Goal: Task Accomplishment & Management: Manage account settings

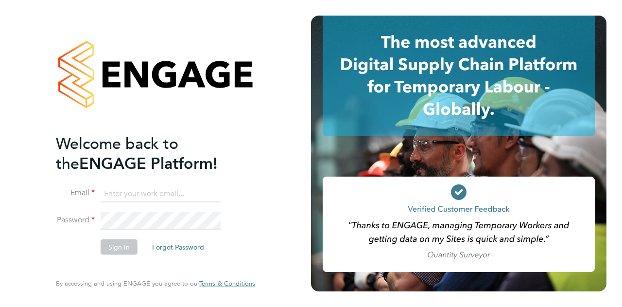
type input "mark.briggs@wates.co.uk"
click at [118, 245] on button "Sign In" at bounding box center [119, 247] width 37 height 16
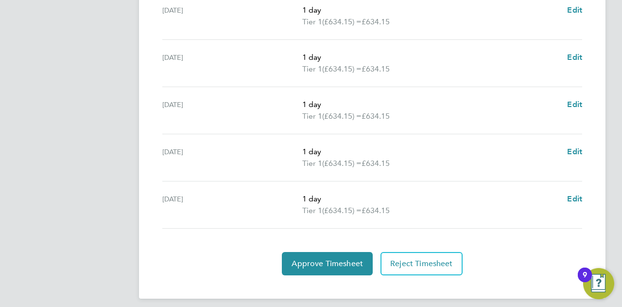
scroll to position [401, 0]
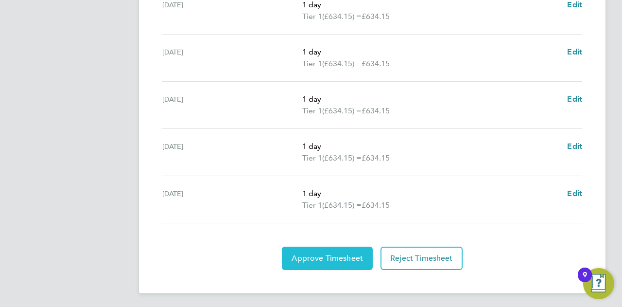
click at [309, 255] on span "Approve Timesheet" at bounding box center [326, 258] width 71 height 10
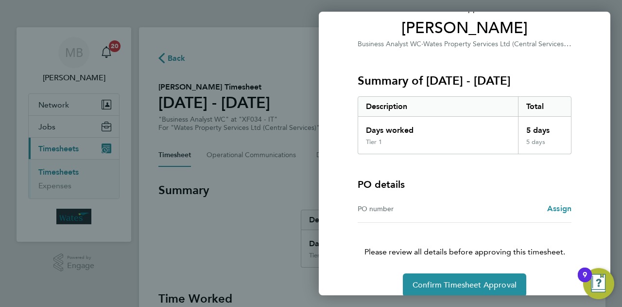
scroll to position [91, 0]
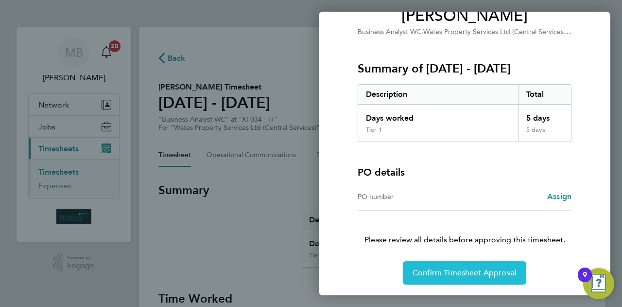
click at [434, 268] on span "Confirm Timesheet Approval" at bounding box center [464, 273] width 104 height 10
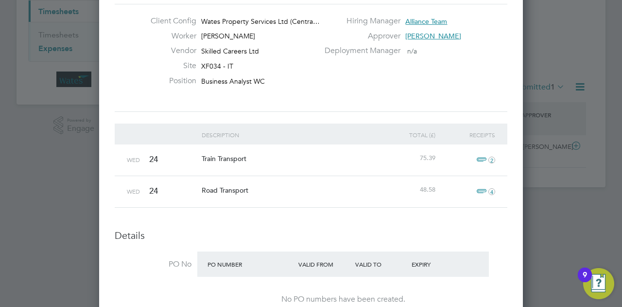
scroll to position [138, 0]
click at [492, 156] on icon "2" at bounding box center [491, 158] width 7 height 7
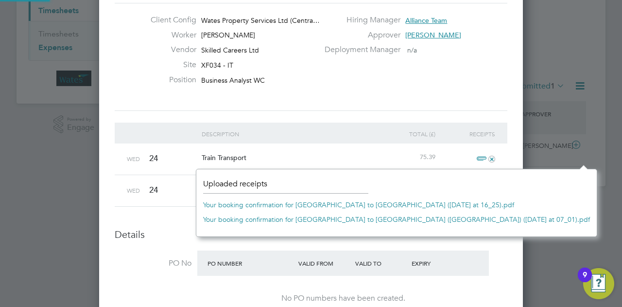
scroll to position [12, 21]
click at [410, 202] on link "Your booking confirmation for [GEOGRAPHIC_DATA] to [GEOGRAPHIC_DATA] ([DATE] at…" at bounding box center [358, 204] width 311 height 15
click at [329, 215] on link "Your booking confirmation for [GEOGRAPHIC_DATA] to [GEOGRAPHIC_DATA] ([GEOGRAPH…" at bounding box center [396, 219] width 387 height 15
click at [508, 261] on div "Unfollow Deji Agboade's Expense: 20 Sep - 26 Sep 2025 Approve Expense ID TS1828…" at bounding box center [311, 270] width 424 height 742
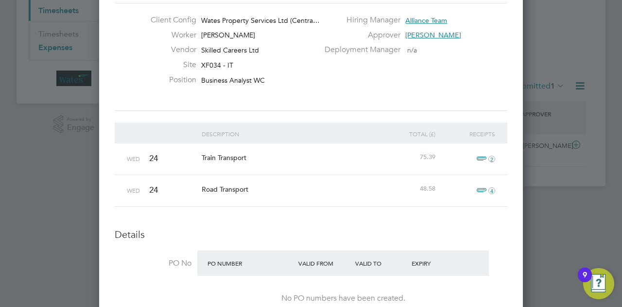
click at [485, 187] on span "4" at bounding box center [484, 191] width 21 height 12
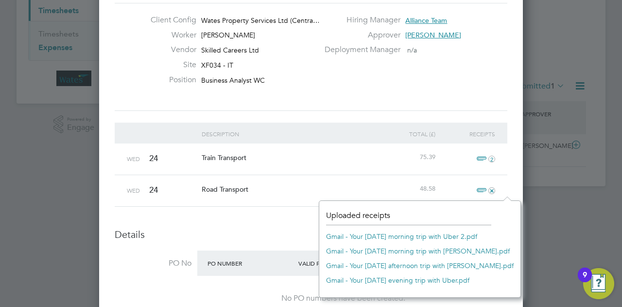
click at [411, 234] on link "Gmail - Your Wednesday morning trip with Uber 2.pdf" at bounding box center [401, 236] width 151 height 15
click at [470, 250] on link "Gmail - Your Wednesday morning trip with Uber.pdf" at bounding box center [418, 250] width 184 height 15
click at [425, 265] on link "Gmail - Your Wednesday afternoon trip with Uber.pdf" at bounding box center [420, 265] width 188 height 15
click at [407, 282] on link "Gmail - Your Wednesday evening trip with Uber.pdf" at bounding box center [397, 280] width 143 height 15
click at [426, 266] on link "Gmail - Your Wednesday afternoon trip with Uber.pdf" at bounding box center [420, 265] width 188 height 15
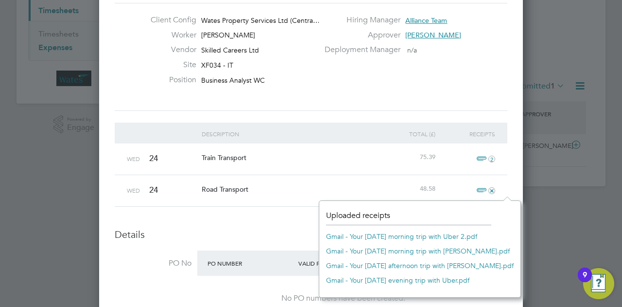
click at [377, 247] on link "Gmail - Your Wednesday morning trip with Uber.pdf" at bounding box center [418, 250] width 184 height 15
click at [397, 235] on link "Gmail - Your Wednesday morning trip with Uber 2.pdf" at bounding box center [401, 236] width 151 height 15
click at [259, 223] on li "Description Total (£) Receipts Wed 24 Train Transport 75.39 2 Wed 24 Road Trans…" at bounding box center [311, 174] width 393 height 105
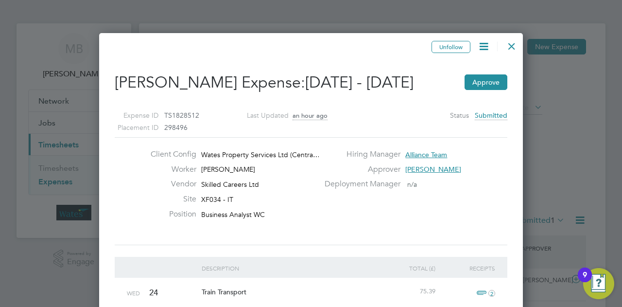
scroll to position [0, 0]
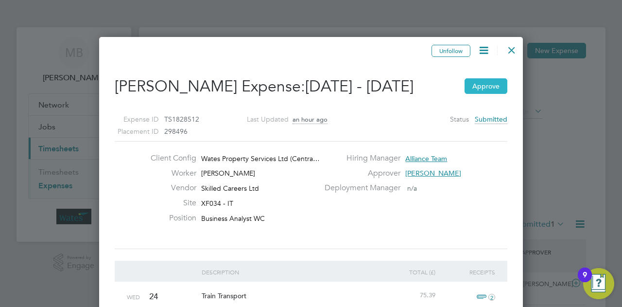
click at [492, 85] on button "Approve" at bounding box center [485, 86] width 43 height 16
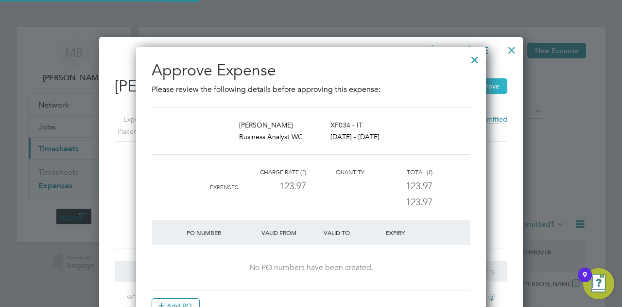
scroll to position [317, 350]
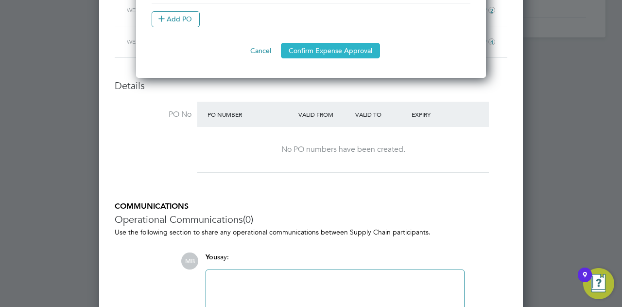
click at [340, 50] on button "Confirm Expense Approval" at bounding box center [330, 51] width 99 height 16
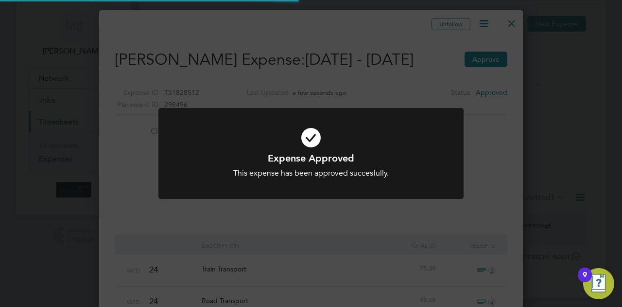
scroll to position [775, 424]
